Goal: Transaction & Acquisition: Purchase product/service

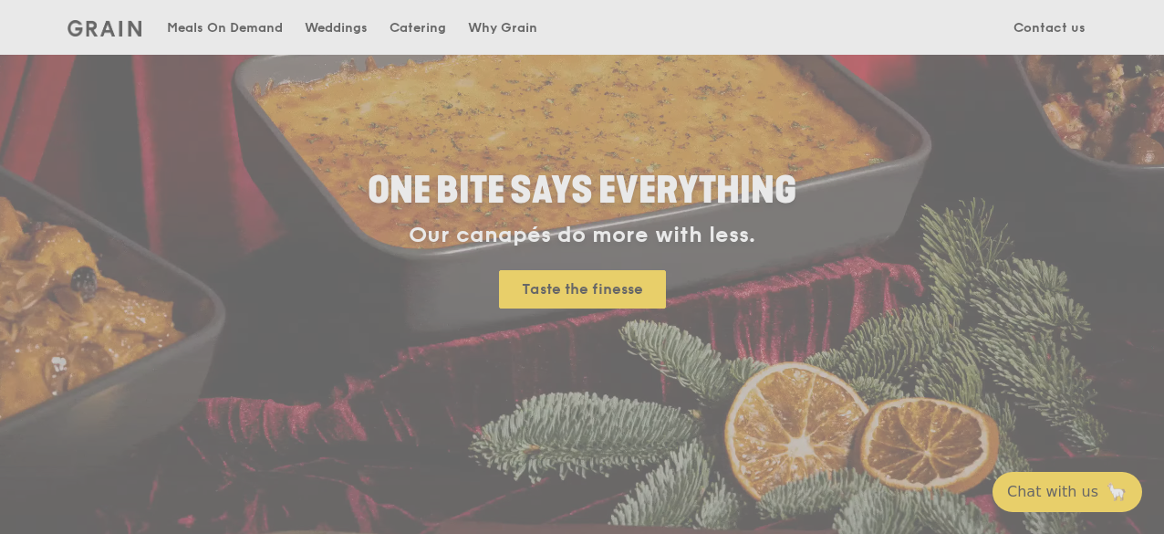
scroll to position [456, 0]
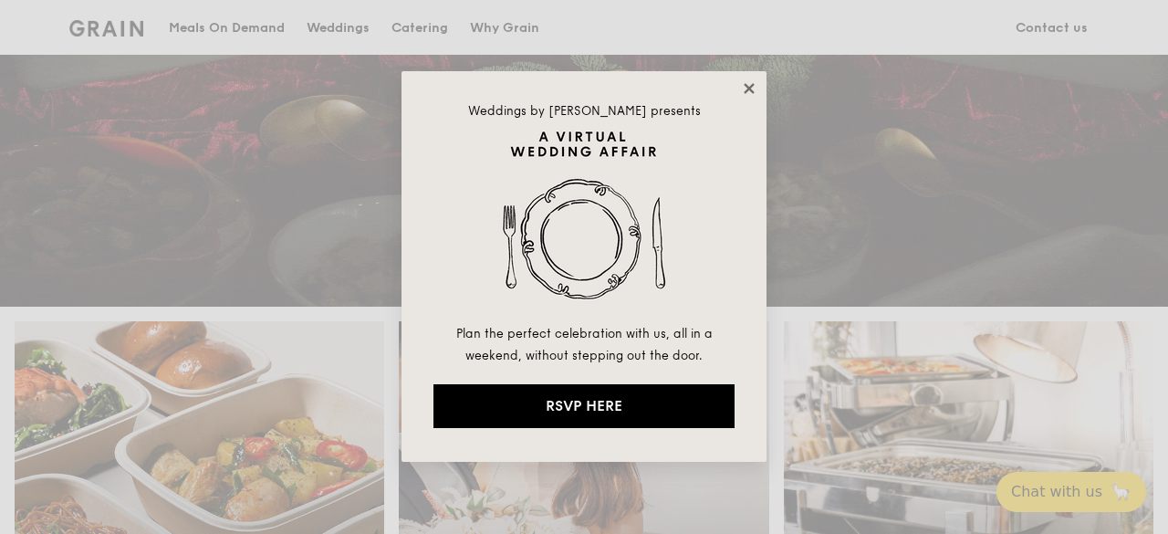
click at [745, 82] on icon at bounding box center [749, 88] width 16 height 16
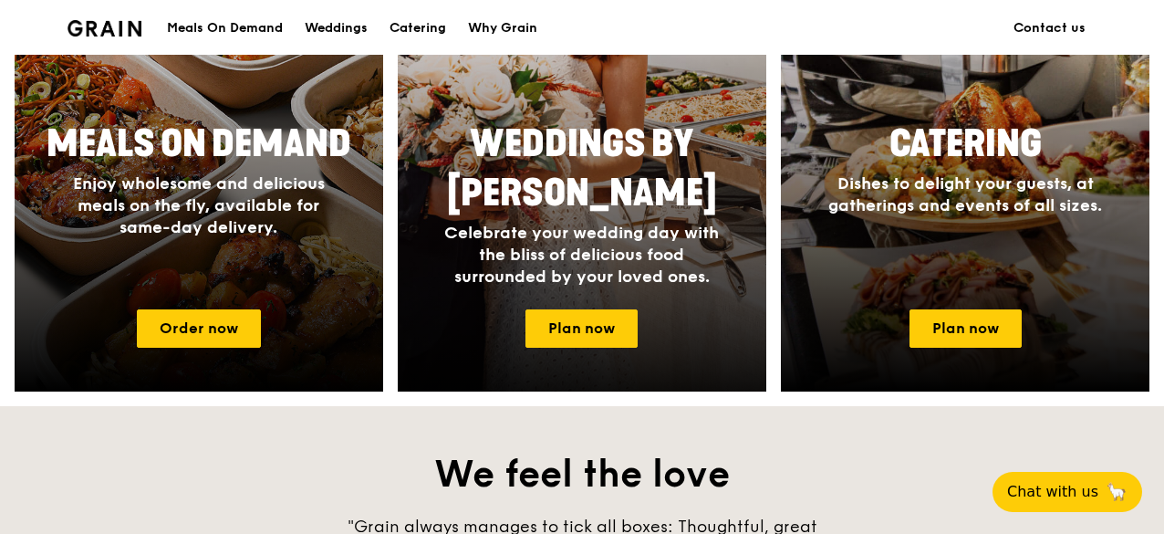
scroll to position [821, 0]
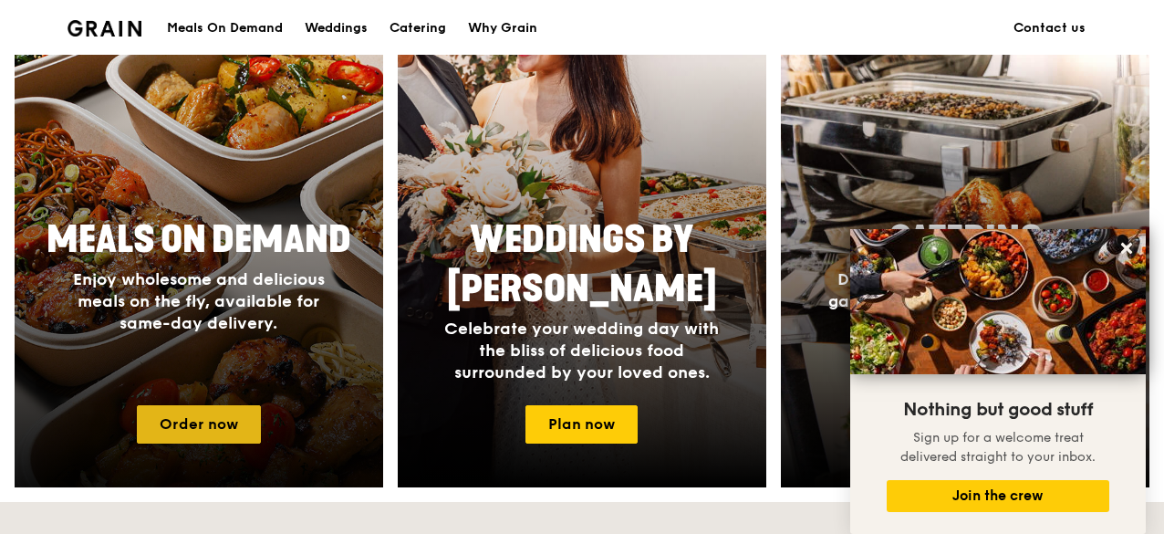
click at [229, 428] on link "Order now" at bounding box center [199, 424] width 124 height 38
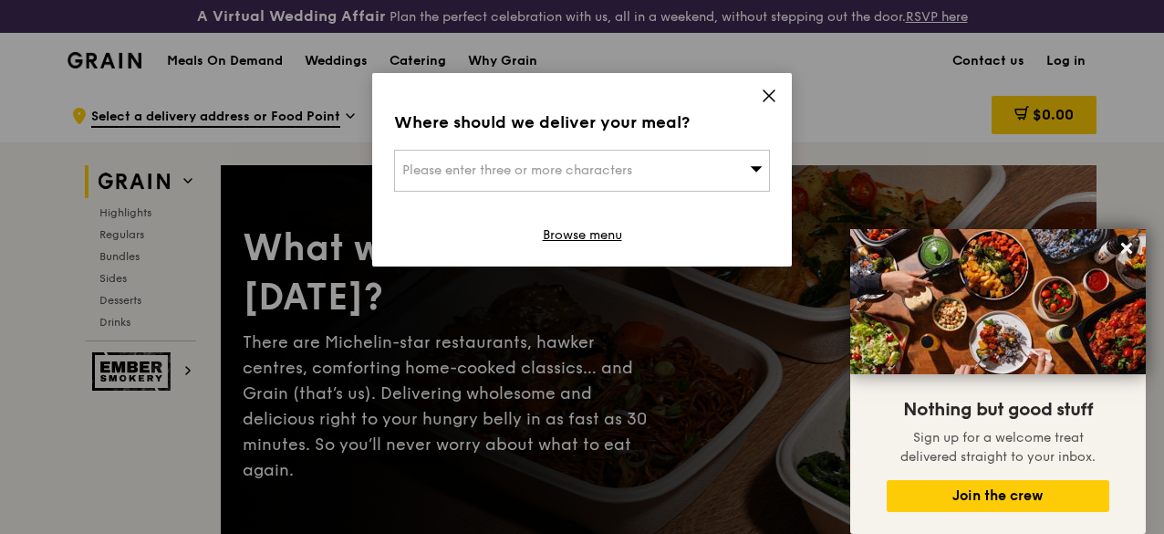
click at [724, 169] on div "Please enter three or more characters" at bounding box center [582, 171] width 376 height 42
type input "H"
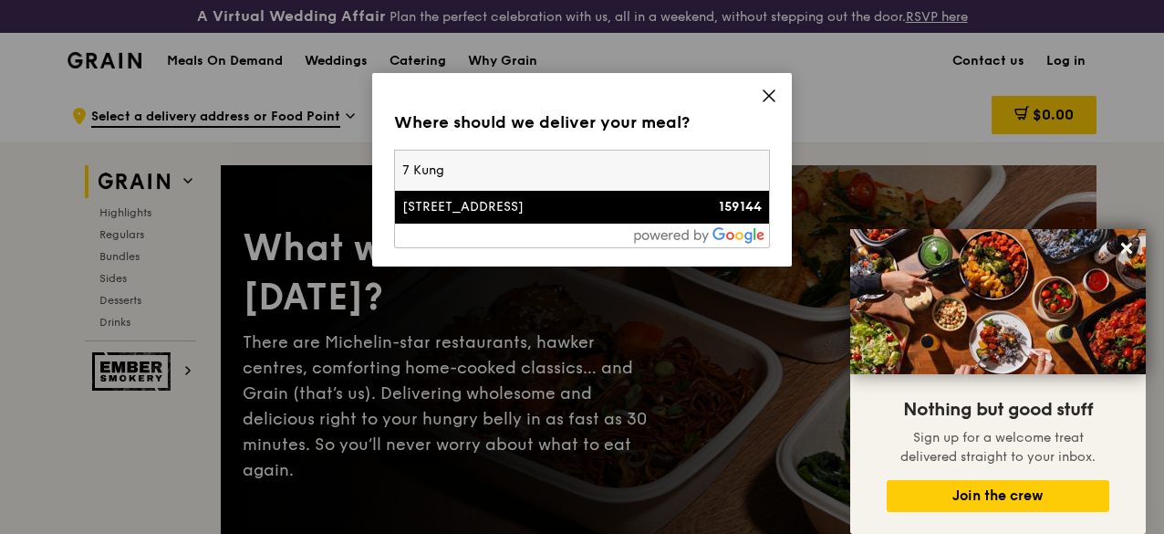
type input "7 Kung"
click at [715, 205] on div "159144" at bounding box center [717, 207] width 90 height 18
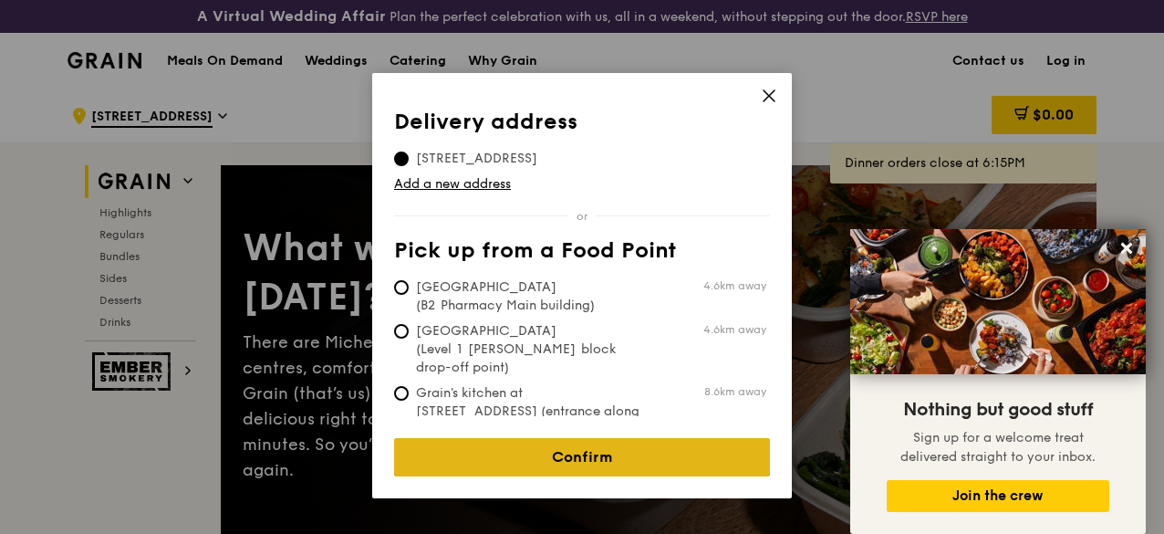
click at [573, 445] on link "Confirm" at bounding box center [582, 457] width 376 height 38
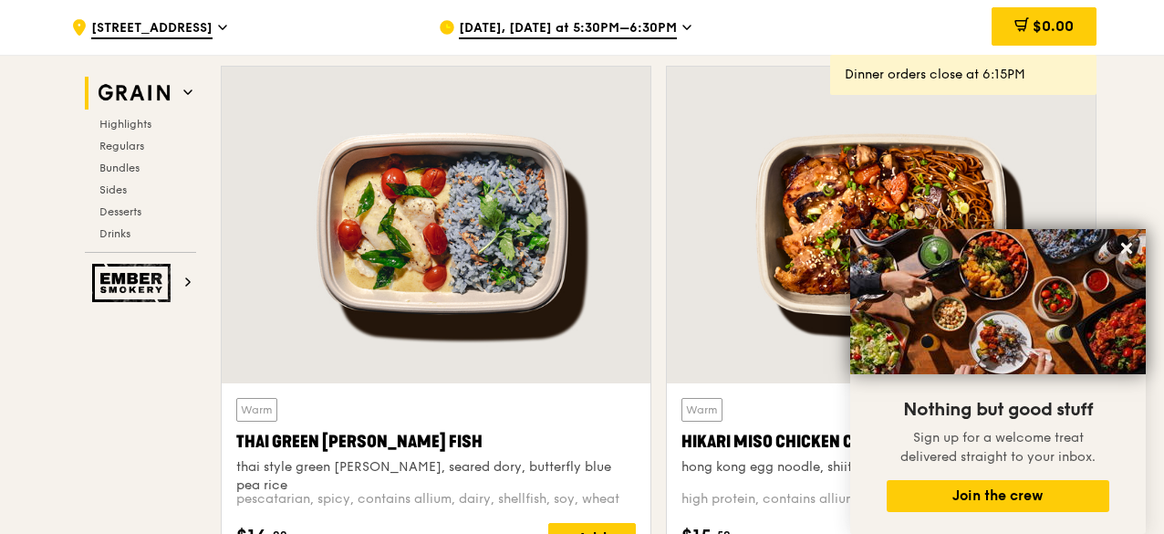
scroll to position [639, 0]
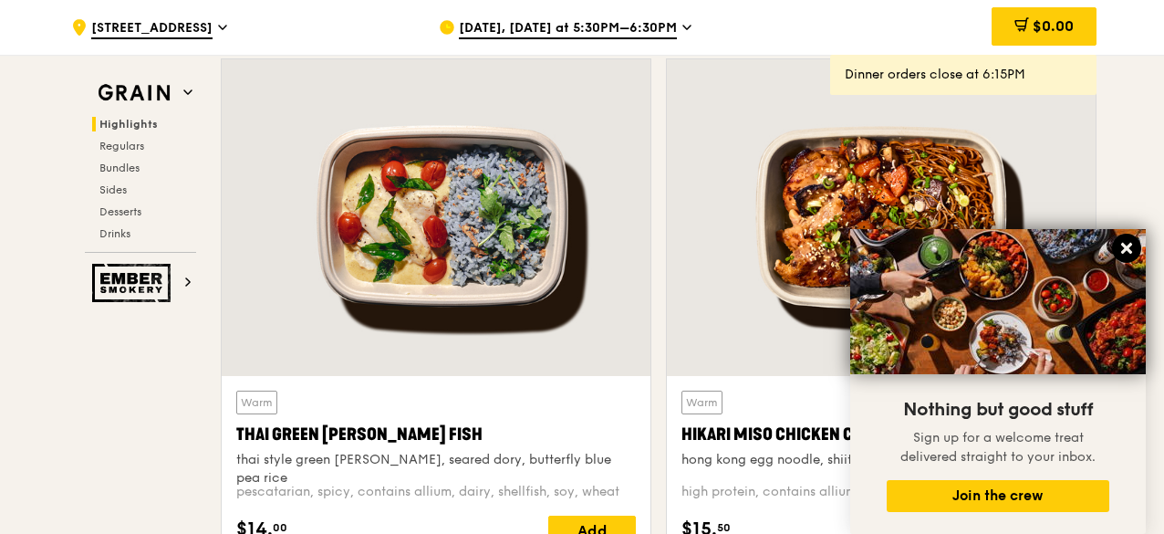
click at [1128, 255] on icon at bounding box center [1127, 248] width 16 height 16
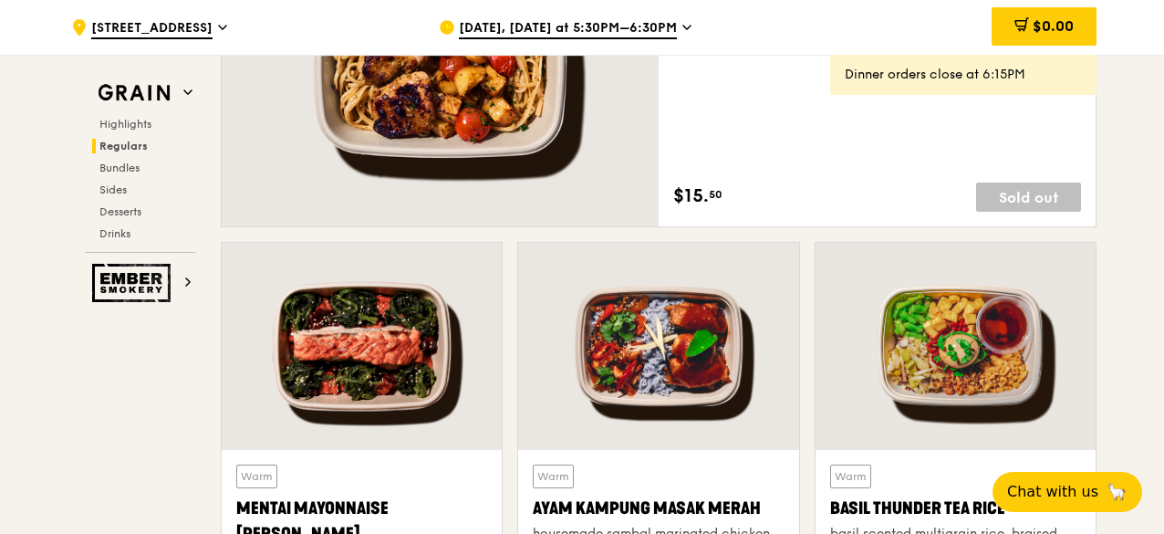
scroll to position [912, 0]
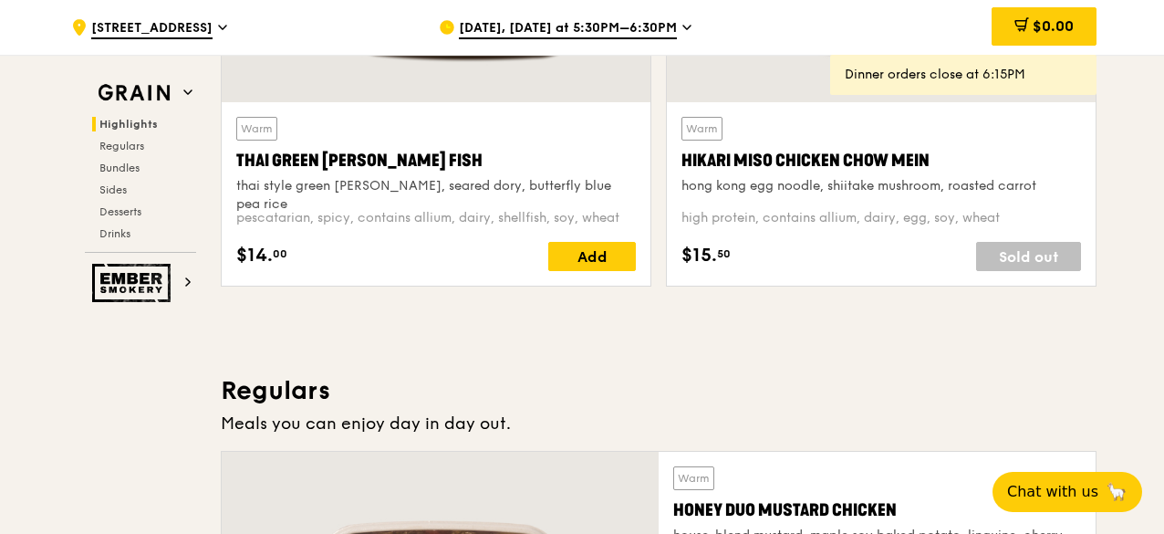
click at [614, 29] on span "[DATE], [DATE] at 5:30PM–6:30PM" at bounding box center [568, 29] width 218 height 20
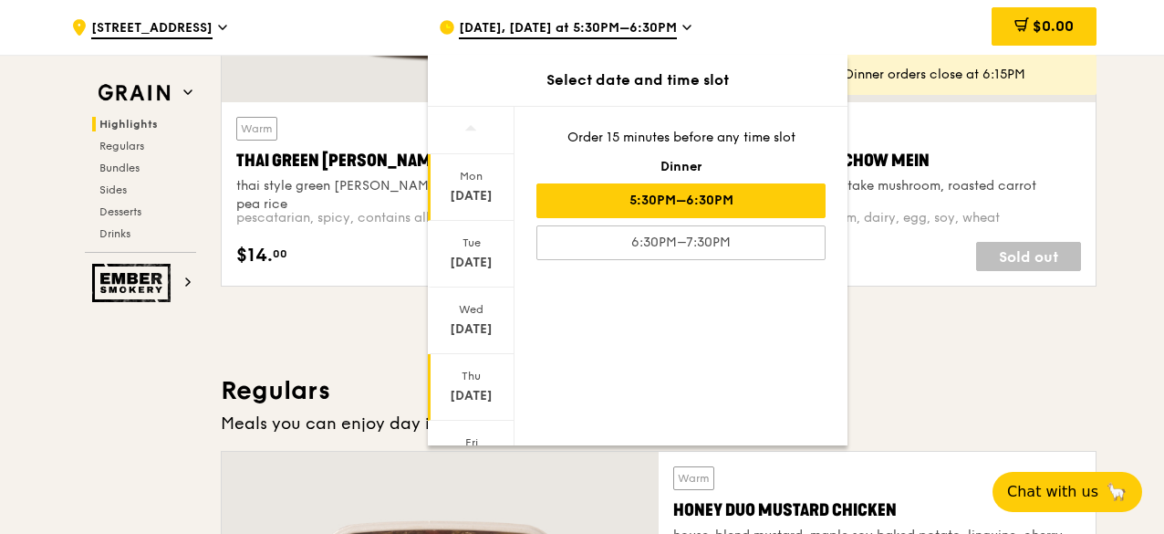
click at [466, 389] on div "[DATE]" at bounding box center [471, 396] width 81 height 18
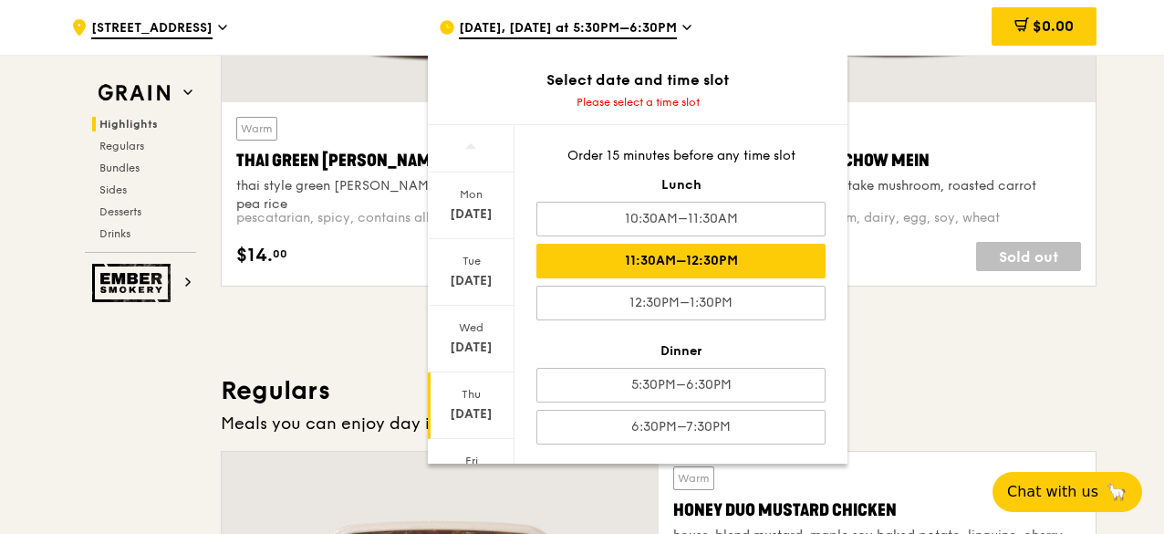
click at [762, 260] on div "11:30AM–12:30PM" at bounding box center [680, 261] width 289 height 35
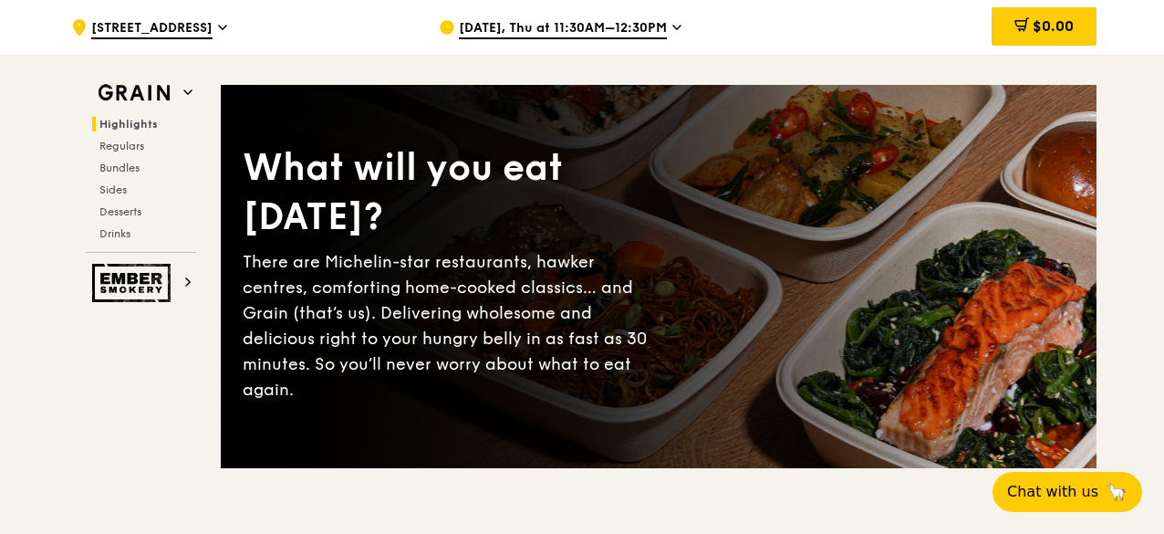
scroll to position [0, 0]
